Goal: Task Accomplishment & Management: Manage account settings

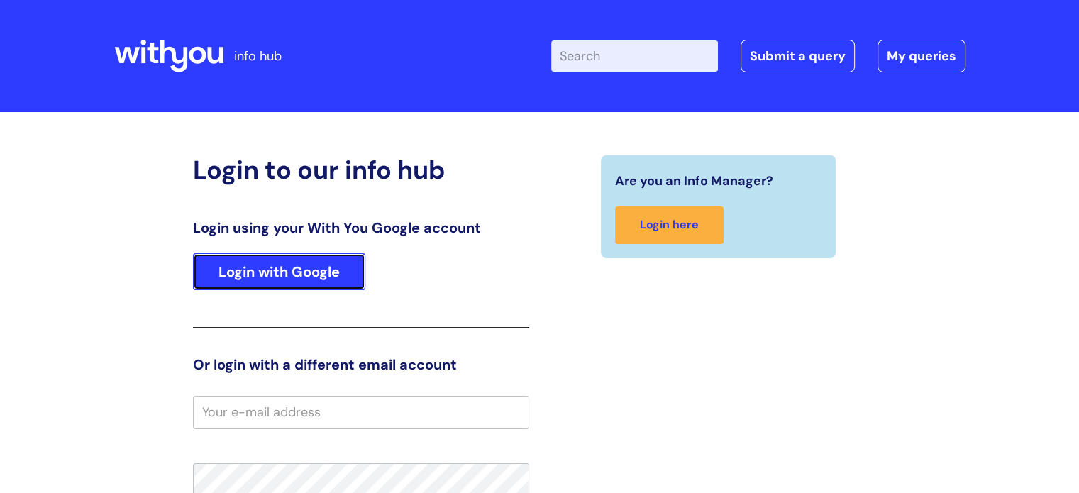
click at [260, 275] on link "Login with Google" at bounding box center [279, 271] width 172 height 37
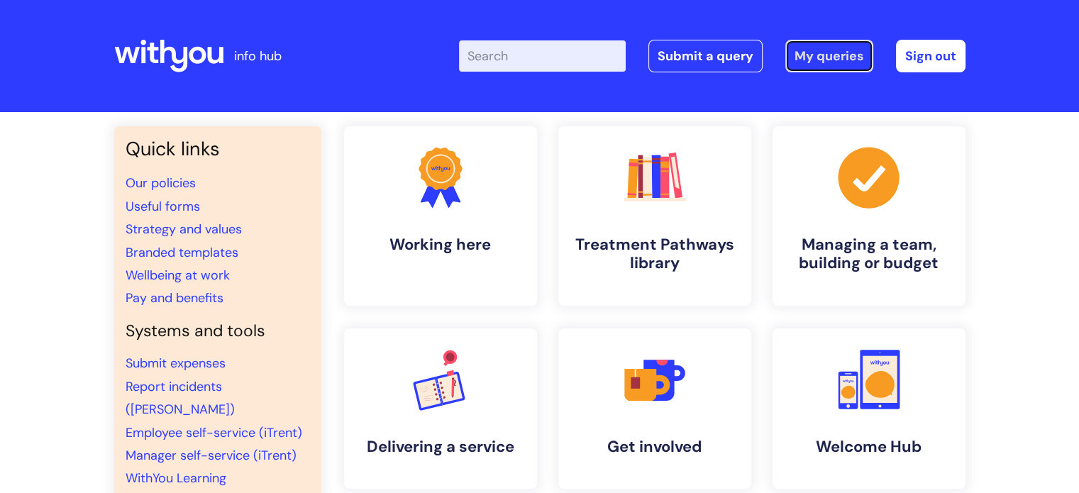
click at [827, 50] on link "My queries" at bounding box center [829, 56] width 88 height 33
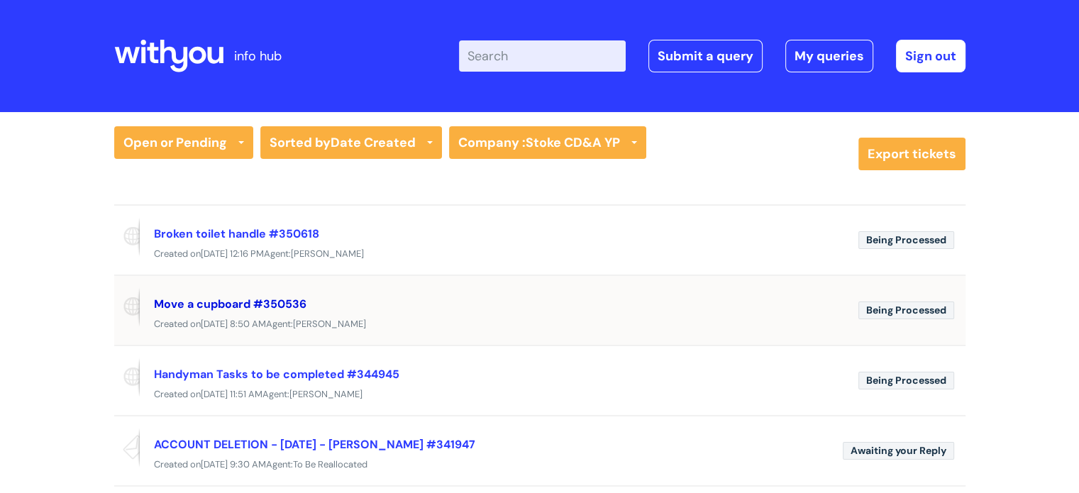
click at [253, 304] on link "Move a cupboard #350536" at bounding box center [230, 304] width 153 height 15
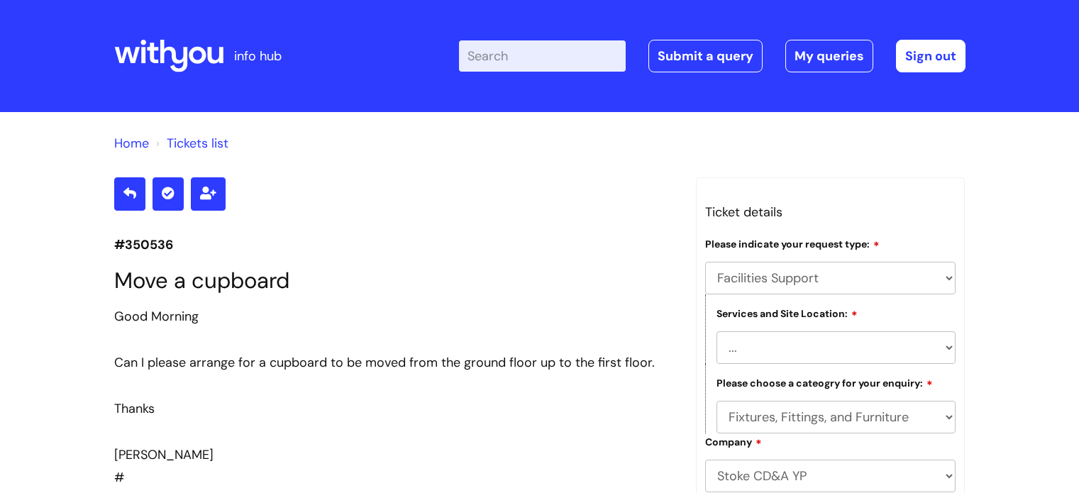
select select "Facilities Support"
select select "Stoke on Trent"
select select "Fixtures, Fittings, and Furniture"
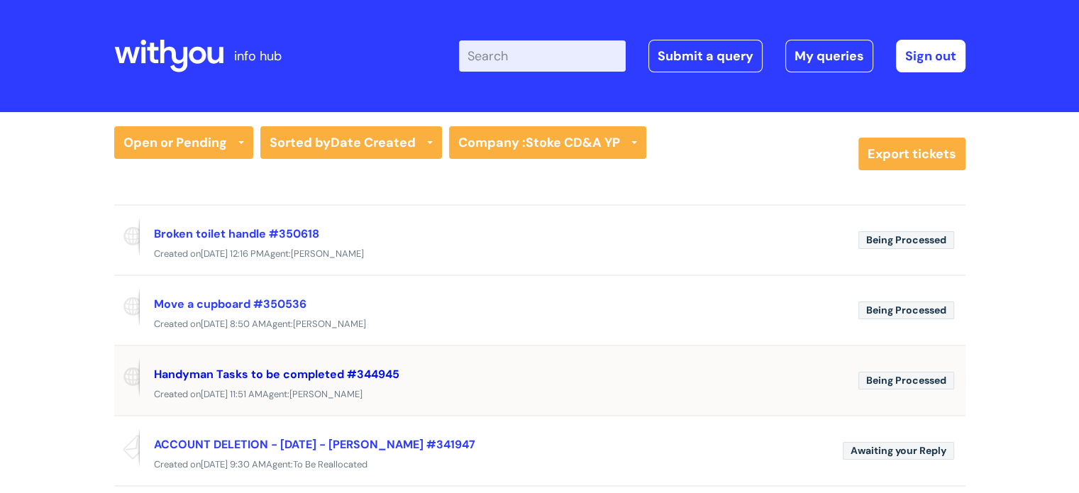
click at [278, 373] on link "Handyman Tasks to be completed #344945" at bounding box center [277, 374] width 246 height 15
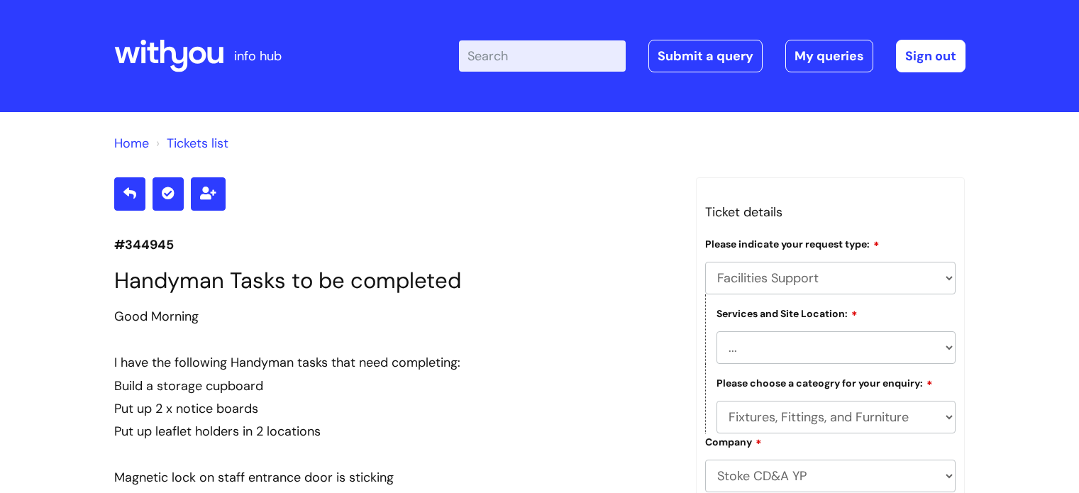
select select "Facilities Support"
select select "[GEOGRAPHIC_DATA]"
select select "Fixtures, Fittings, and Furniture"
click at [823, 46] on link "My queries" at bounding box center [829, 56] width 88 height 33
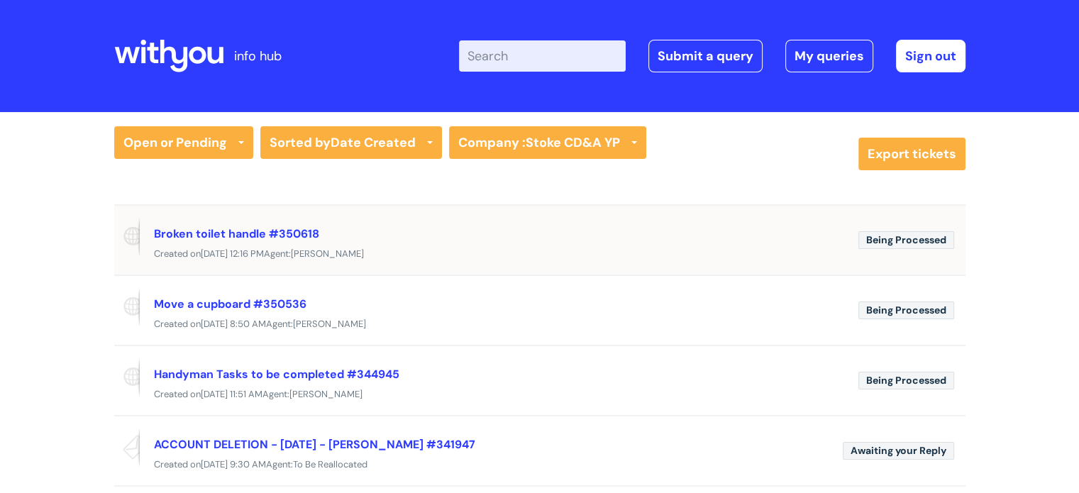
click at [339, 241] on div "Broken toilet handle #350618" at bounding box center [500, 233] width 693 height 23
click at [334, 253] on span "[PERSON_NAME]" at bounding box center [327, 254] width 73 height 12
click at [260, 234] on link "Broken toilet handle #350618" at bounding box center [236, 233] width 165 height 15
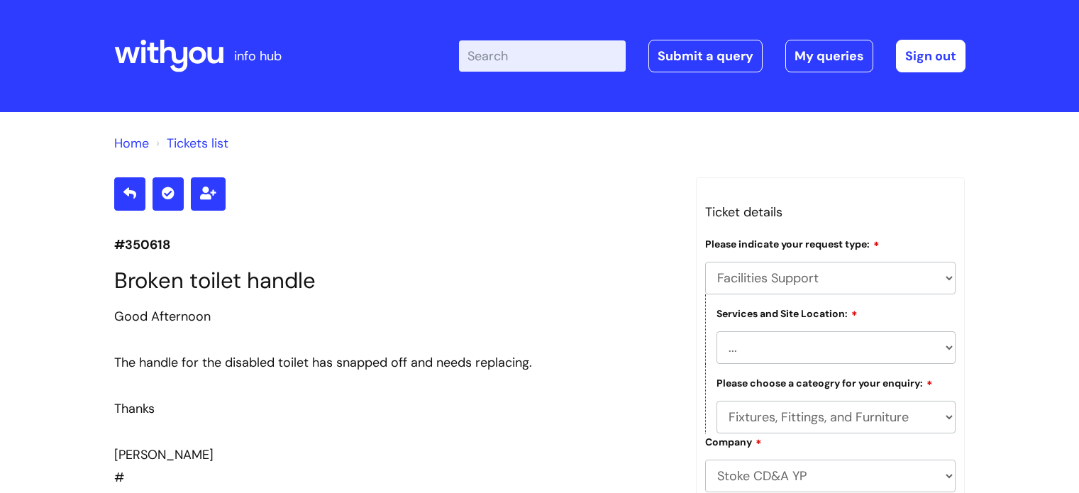
select select "Facilities Support"
select select "Stoke on Trent"
select select "Fixtures, Fittings, and Furniture"
click at [827, 48] on link "My queries" at bounding box center [829, 56] width 88 height 33
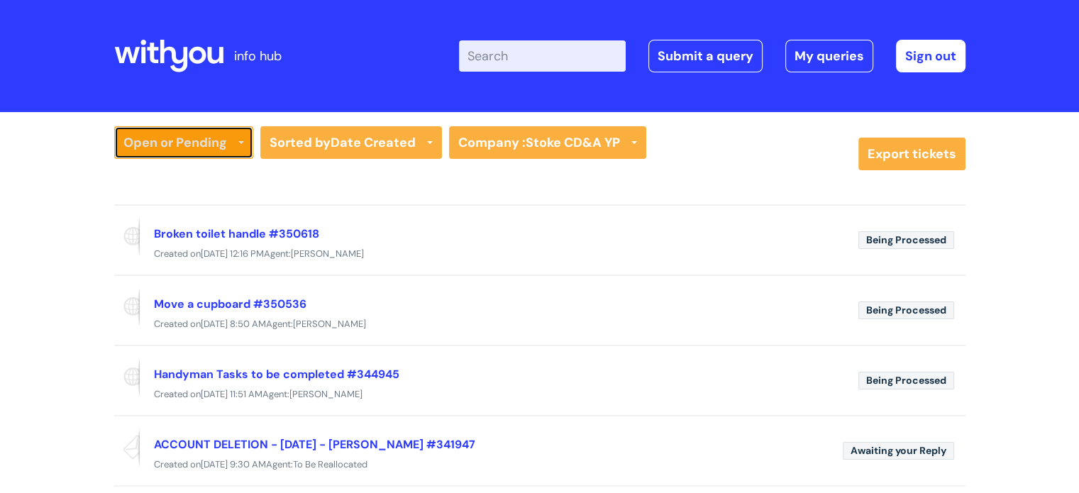
click at [241, 140] on link "Open or Pending" at bounding box center [183, 142] width 139 height 33
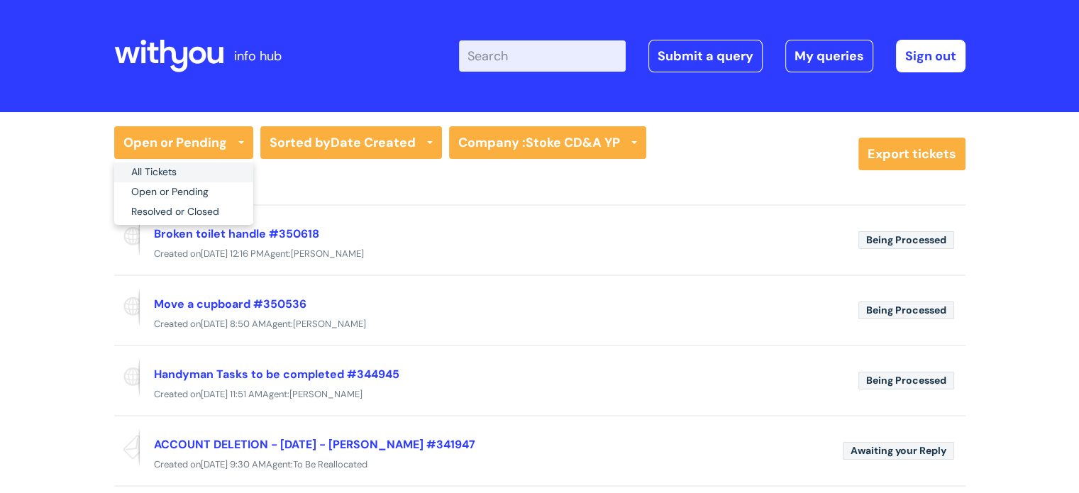
click at [225, 174] on link "All Tickets" at bounding box center [183, 172] width 139 height 20
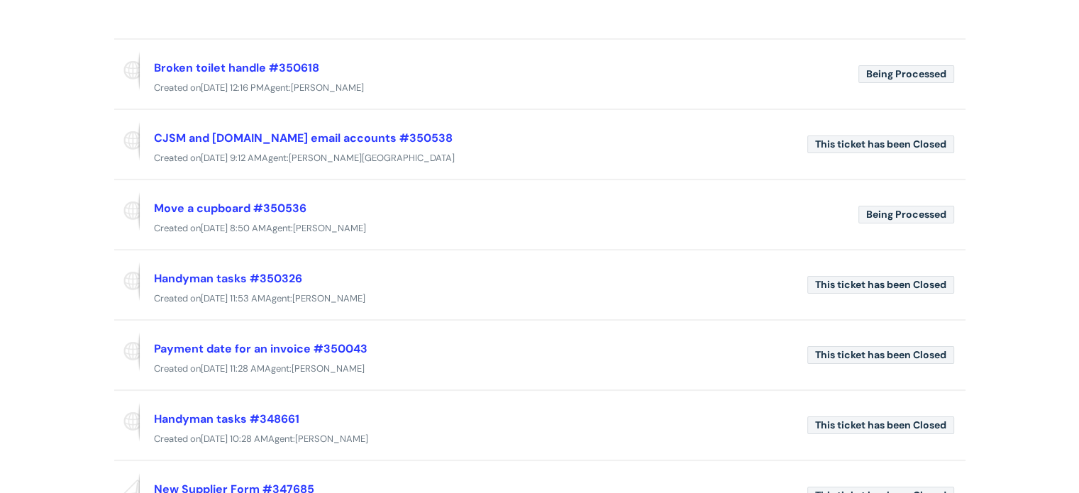
scroll to position [217, 0]
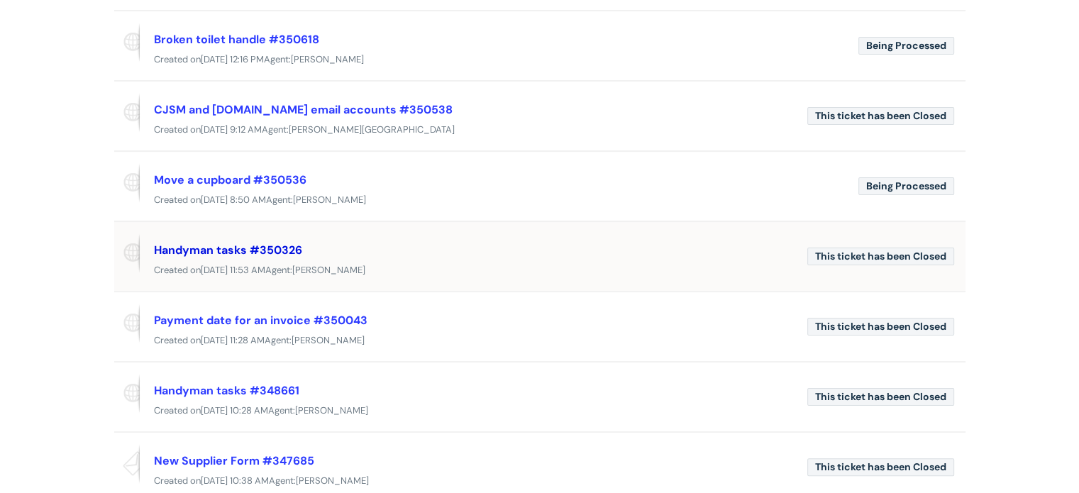
click at [204, 246] on link "Handyman tasks #350326" at bounding box center [228, 250] width 148 height 15
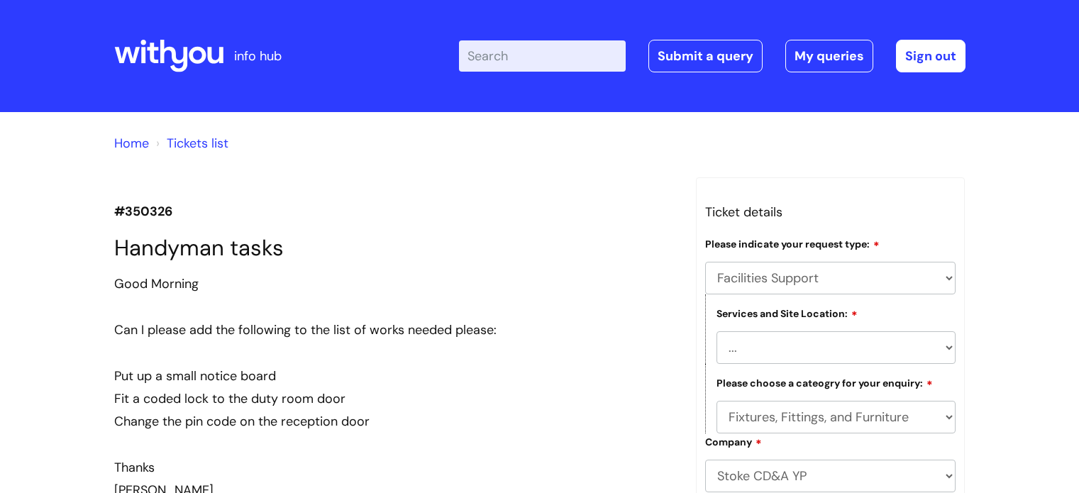
select select "Facilities Support"
select select "[GEOGRAPHIC_DATA]"
select select "Fixtures, Fittings, and Furniture"
